Goal: Task Accomplishment & Management: Complete application form

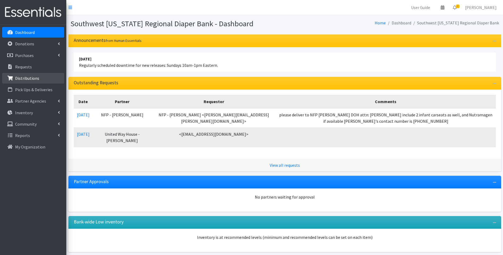
click at [36, 78] on p "Distributions" at bounding box center [27, 78] width 24 height 5
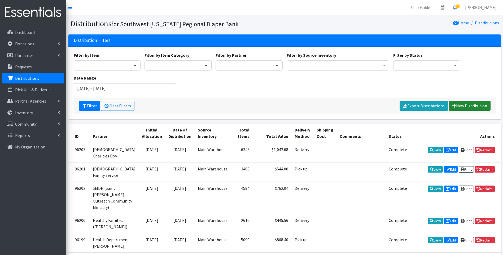
click at [465, 103] on link "New Distribution" at bounding box center [470, 106] width 42 height 10
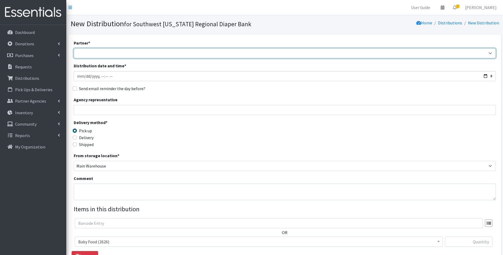
click at [108, 52] on select "ACT Abuse Counseling & Treatment Bayshore Fire Department Bonita Springs Assist…" at bounding box center [285, 53] width 422 height 10
select select "4196"
click at [74, 48] on select "ACT Abuse Counseling & Treatment Bayshore Fire Department Bonita Springs Assist…" at bounding box center [285, 53] width 422 height 10
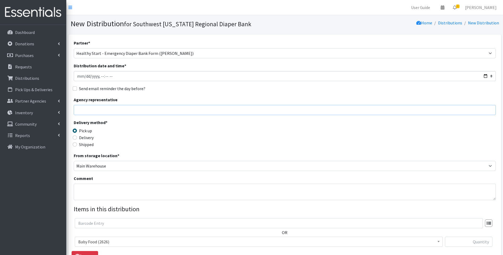
click at [111, 109] on input "Agency representative" at bounding box center [285, 110] width 422 height 10
type input "Viviana"
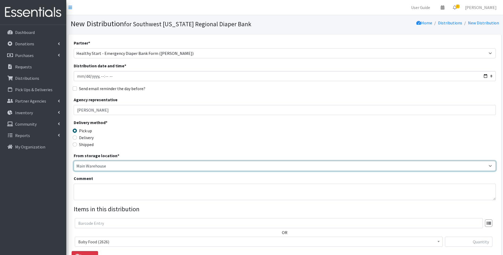
click at [81, 167] on select "Main Warehouse Office United Way Warehouse Winkler" at bounding box center [285, 166] width 422 height 10
select select "335"
click at [74, 161] on select "Main Warehouse Office United Way Warehouse Winkler" at bounding box center [285, 166] width 422 height 10
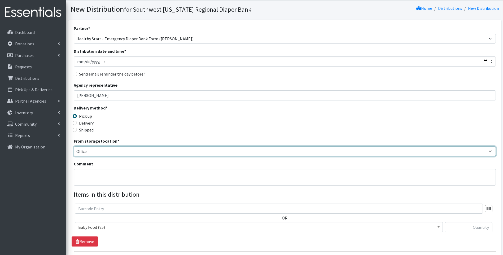
scroll to position [53, 0]
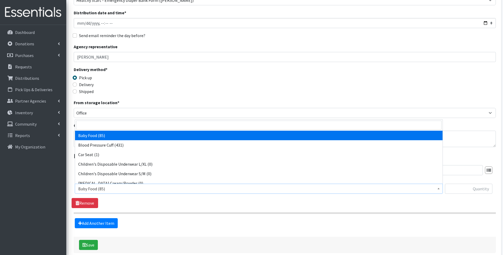
click at [141, 190] on span "Baby Food (85)" at bounding box center [258, 188] width 361 height 7
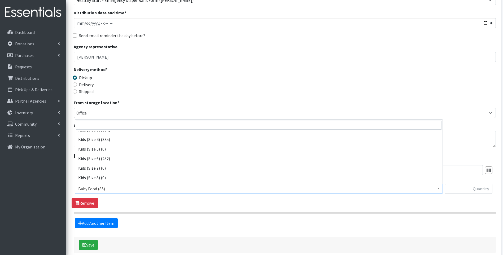
scroll to position [106, 0]
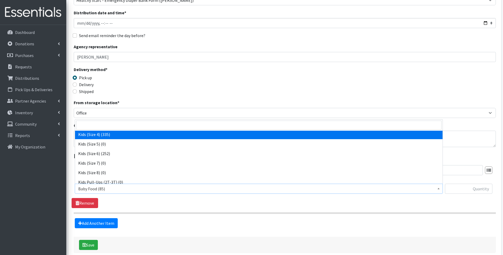
select select "10078"
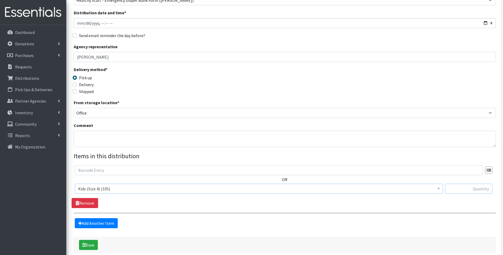
drag, startPoint x: 471, startPoint y: 191, endPoint x: 466, endPoint y: 191, distance: 5.6
click at [471, 191] on input "text" at bounding box center [468, 189] width 47 height 10
type input "50"
click at [395, 99] on div "Delivery method * Pick up Delivery Shipped Shipping cost" at bounding box center [285, 82] width 422 height 33
click at [91, 225] on link "Add Another Item" at bounding box center [96, 223] width 43 height 10
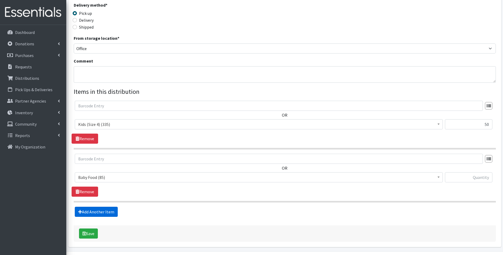
scroll to position [134, 0]
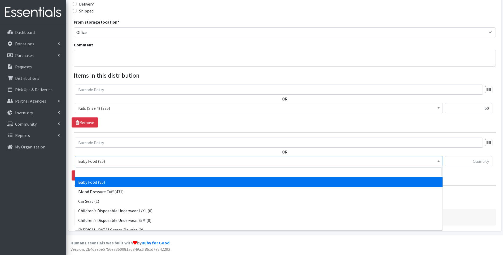
click at [130, 162] on span "Baby Food (85)" at bounding box center [258, 160] width 361 height 7
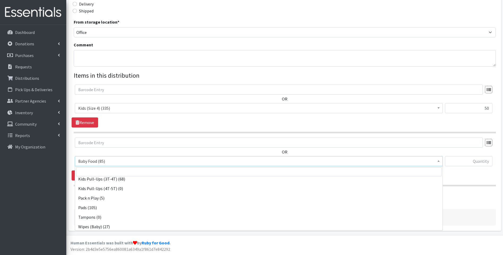
scroll to position [166, 0]
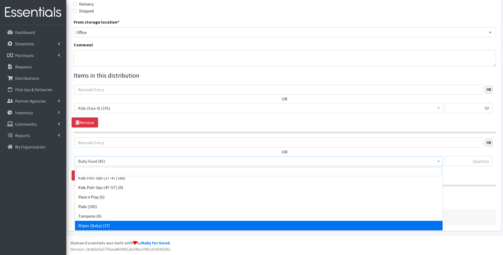
select select "10041"
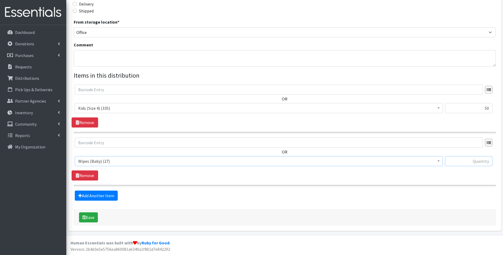
click at [471, 162] on input "text" at bounding box center [468, 161] width 47 height 10
type input "1"
click at [89, 215] on button "Save" at bounding box center [88, 217] width 19 height 10
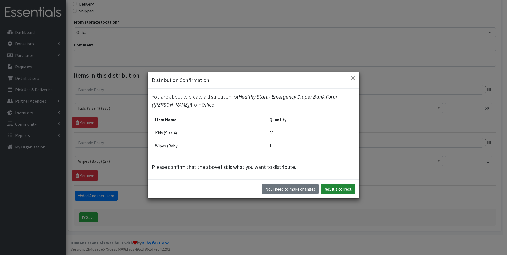
click at [338, 188] on button "Yes, it's correct" at bounding box center [338, 189] width 34 height 10
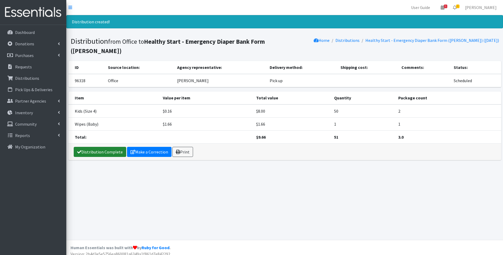
click at [91, 147] on link "Distribution Complete" at bounding box center [100, 152] width 52 height 10
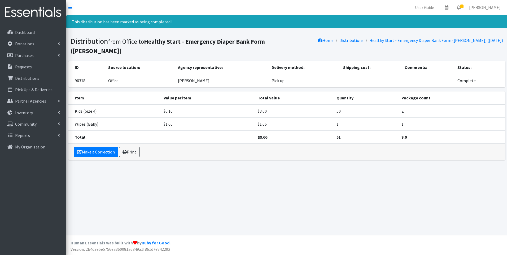
click at [12, 5] on img at bounding box center [33, 12] width 62 height 18
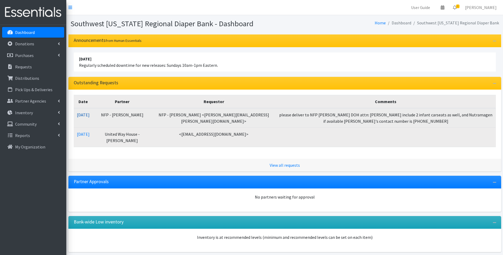
click at [83, 114] on link "09/09/2025" at bounding box center [83, 114] width 13 height 5
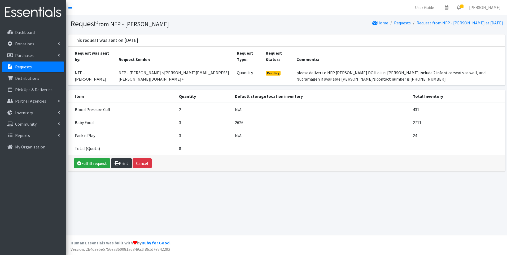
click at [117, 165] on icon at bounding box center [116, 163] width 4 height 4
click at [31, 11] on img at bounding box center [33, 12] width 62 height 18
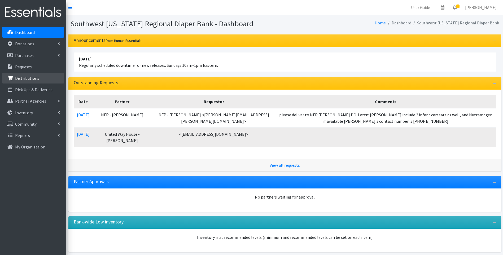
click at [31, 76] on link "Distributions" at bounding box center [33, 78] width 62 height 11
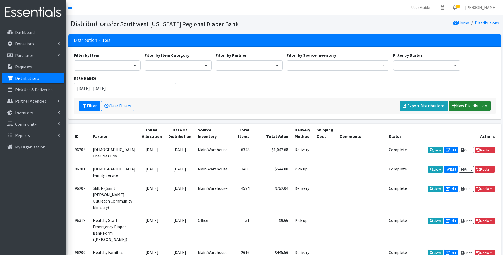
click at [460, 106] on link "New Distribution" at bounding box center [470, 106] width 42 height 10
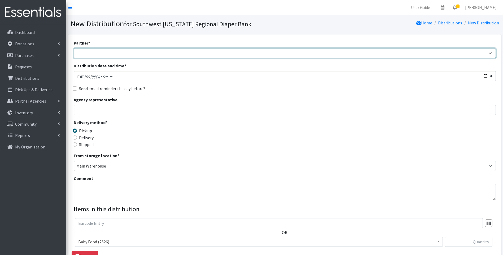
click at [158, 54] on select "ACT Abuse Counseling & Treatment Bayshore Fire Department [PERSON_NAME][GEOGRAP…" at bounding box center [285, 53] width 422 height 10
select select "4196"
click at [74, 48] on select "ACT Abuse Counseling & Treatment Bayshore Fire Department [PERSON_NAME][GEOGRAP…" at bounding box center [285, 53] width 422 height 10
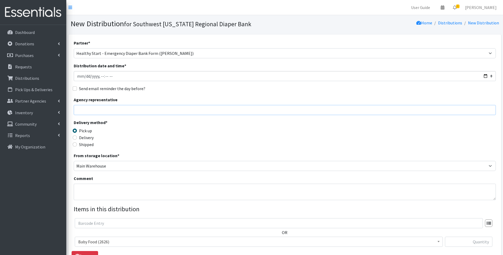
click at [107, 109] on input "Agency representative" at bounding box center [285, 110] width 422 height 10
type input "Viviana"
type input "50"
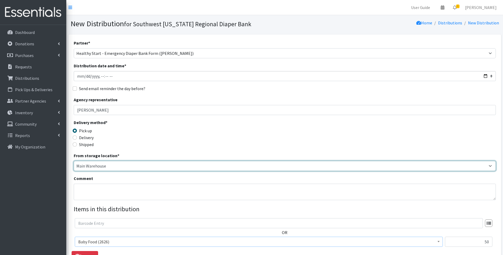
click at [88, 164] on select "Main Warehouse Office United Way Warehouse Winkler" at bounding box center [285, 166] width 422 height 10
select select "335"
click at [74, 161] on select "Main Warehouse Office United Way Warehouse Winkler" at bounding box center [285, 166] width 422 height 10
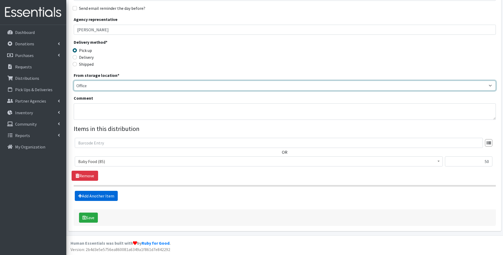
scroll to position [81, 0]
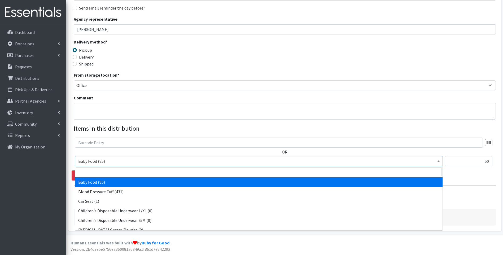
click at [113, 162] on span "Baby Food (85)" at bounding box center [258, 160] width 361 height 7
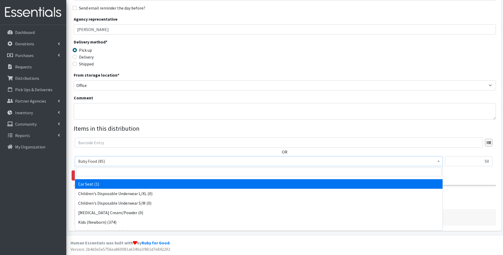
scroll to position [71, 0]
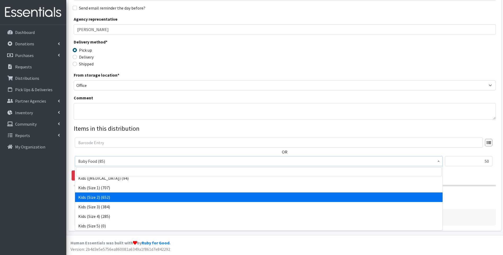
select select "10068"
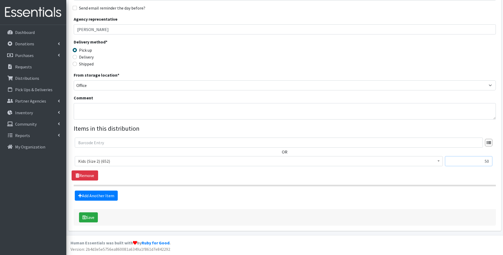
drag, startPoint x: 479, startPoint y: 160, endPoint x: 506, endPoint y: 156, distance: 27.8
click at [502, 158] on html "User Guide 0 Pick-ups remaining this week View Calendar 1 1 Requests 0 Partner …" at bounding box center [251, 86] width 503 height 335
type input "42"
click at [94, 192] on link "Add Another Item" at bounding box center [96, 196] width 43 height 10
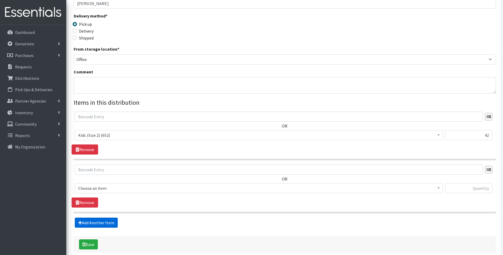
scroll to position [134, 0]
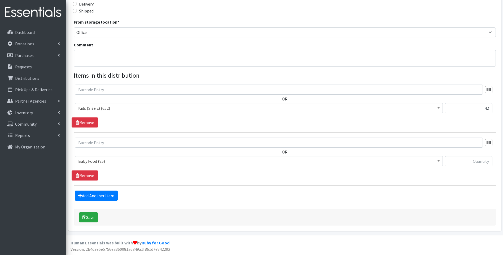
click at [124, 164] on span "Baby Food (85)" at bounding box center [258, 160] width 361 height 7
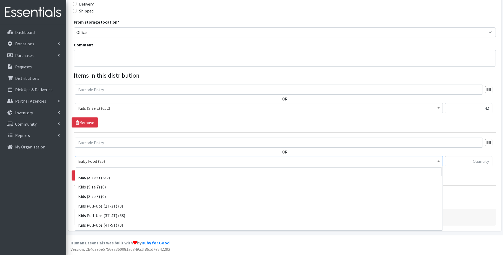
scroll to position [166, 0]
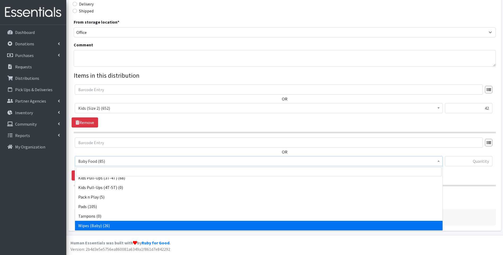
select select "10041"
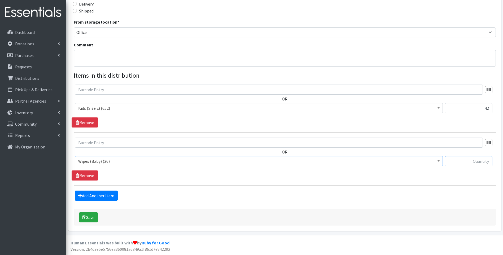
click at [481, 161] on input "text" at bounding box center [468, 161] width 47 height 10
type input "1"
drag, startPoint x: 294, startPoint y: 15, endPoint x: 284, endPoint y: 20, distance: 11.3
click at [293, 15] on div "Delivery method * Pick up Delivery Shipped Shipping cost" at bounding box center [285, 2] width 422 height 33
click at [91, 221] on button "Save" at bounding box center [88, 217] width 19 height 10
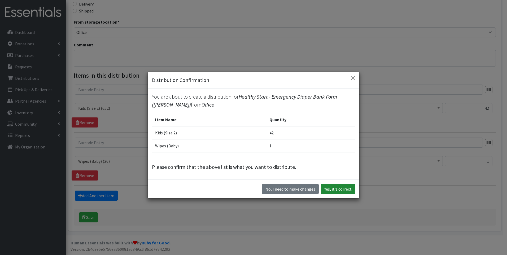
click at [340, 189] on button "Yes, it's correct" at bounding box center [338, 189] width 34 height 10
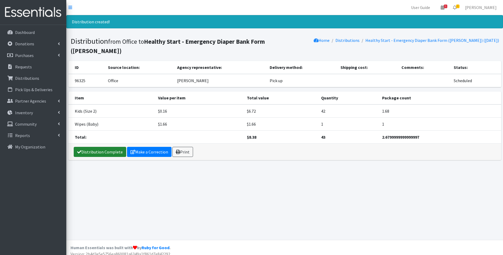
click at [99, 147] on link "Distribution Complete" at bounding box center [100, 152] width 52 height 10
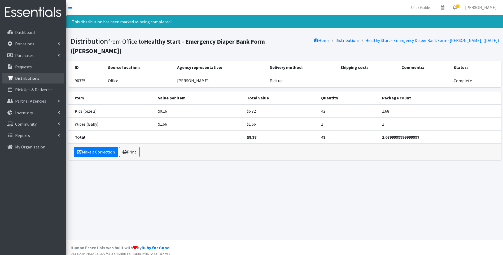
click at [35, 77] on p "Distributions" at bounding box center [27, 78] width 24 height 5
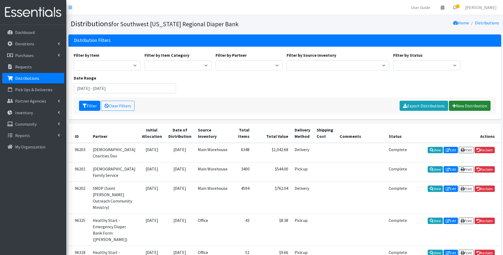
click at [461, 105] on link "New Distribution" at bounding box center [470, 106] width 42 height 10
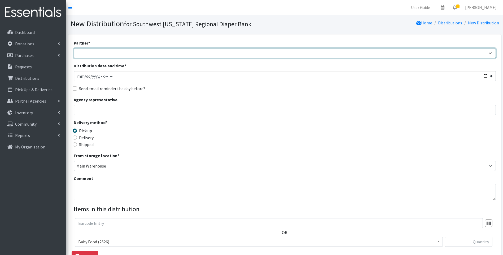
click at [150, 54] on select "ACT Abuse Counseling & Treatment Bayshore Fire Department [PERSON_NAME][GEOGRAP…" at bounding box center [285, 53] width 422 height 10
select select "4196"
click at [74, 48] on select "ACT Abuse Counseling & Treatment Bayshore Fire Department [PERSON_NAME][GEOGRAP…" at bounding box center [285, 53] width 422 height 10
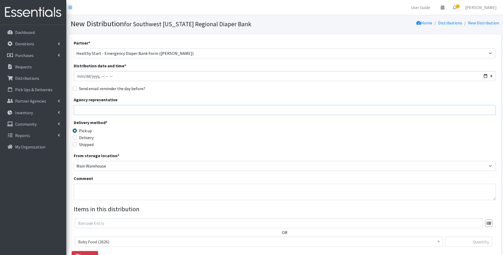
click at [144, 112] on input "Agency representative" at bounding box center [285, 110] width 422 height 10
type input "[PERSON_NAME]"
click at [131, 113] on input "[PERSON_NAME]" at bounding box center [285, 110] width 422 height 10
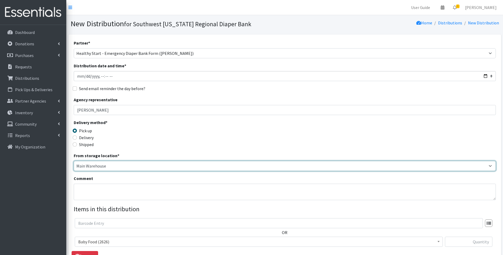
click at [85, 164] on select "Main Warehouse Office [GEOGRAPHIC_DATA] Warehouse [PERSON_NAME]" at bounding box center [285, 166] width 422 height 10
select select "335"
click at [74, 161] on select "Main Warehouse Office [GEOGRAPHIC_DATA] Warehouse [PERSON_NAME]" at bounding box center [285, 166] width 422 height 10
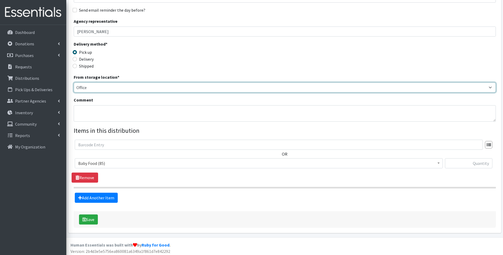
scroll to position [81, 0]
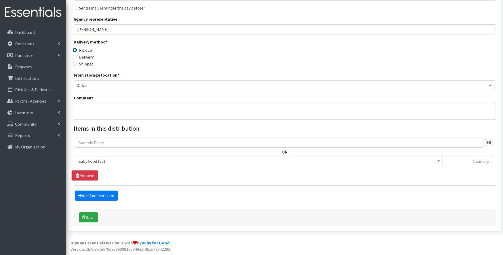
click at [145, 161] on span "Baby Food (85)" at bounding box center [258, 160] width 361 height 7
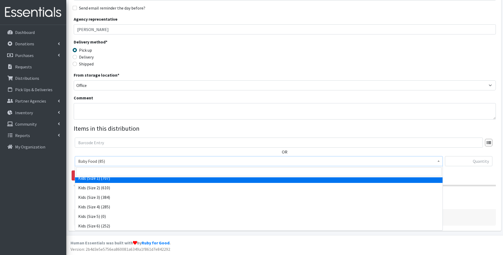
scroll to position [88, 0]
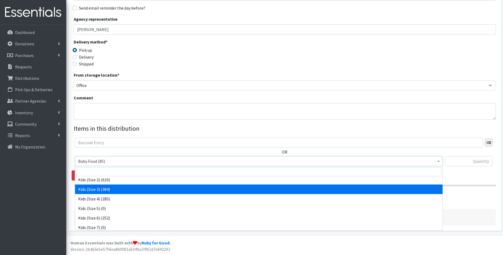
select select "10061"
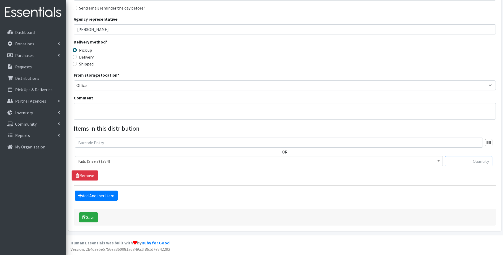
click at [476, 158] on input "text" at bounding box center [468, 161] width 47 height 10
type input "44"
click at [405, 57] on div "Delivery method * Pick up Delivery Shipped Shipping cost" at bounding box center [285, 55] width 422 height 33
click at [114, 195] on link "Add Another Item" at bounding box center [96, 196] width 43 height 10
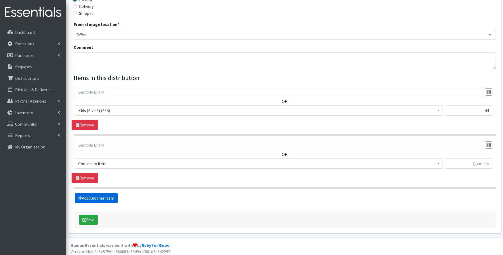
scroll to position [134, 0]
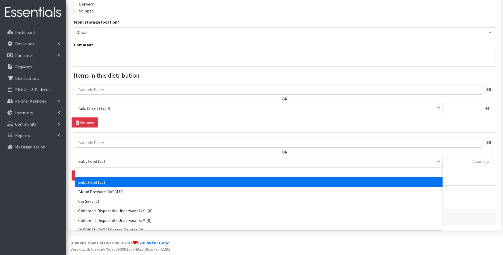
click at [113, 161] on span "Baby Food (85)" at bounding box center [258, 160] width 361 height 7
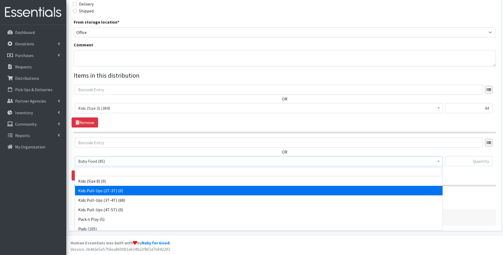
scroll to position [166, 0]
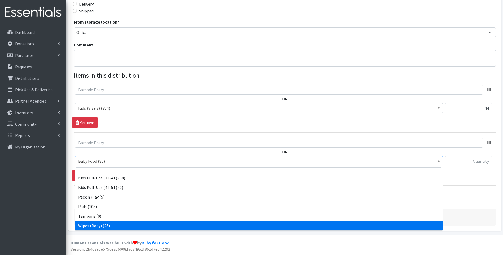
select select "10041"
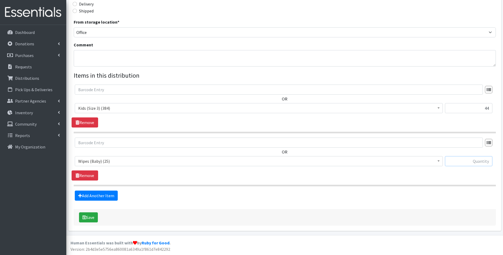
click at [468, 164] on input "text" at bounding box center [468, 161] width 47 height 10
type input "1"
click at [96, 218] on button "Save" at bounding box center [88, 217] width 19 height 10
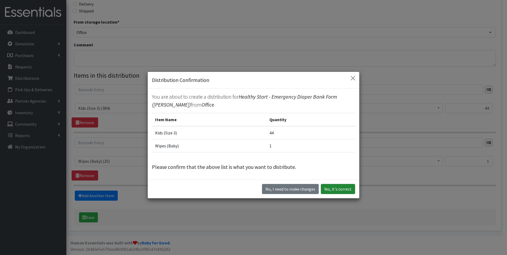
click at [345, 189] on button "Yes, it's correct" at bounding box center [338, 189] width 34 height 10
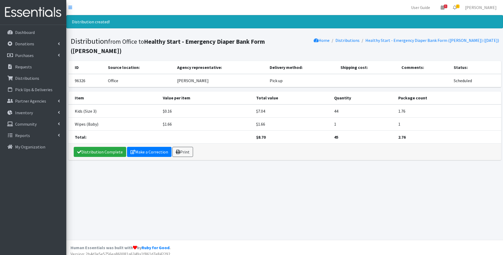
click at [84, 144] on div "Distribution Complete Make a Correction Print" at bounding box center [284, 152] width 432 height 16
click at [84, 147] on link "Distribution Complete" at bounding box center [100, 152] width 52 height 10
